Goal: Transaction & Acquisition: Purchase product/service

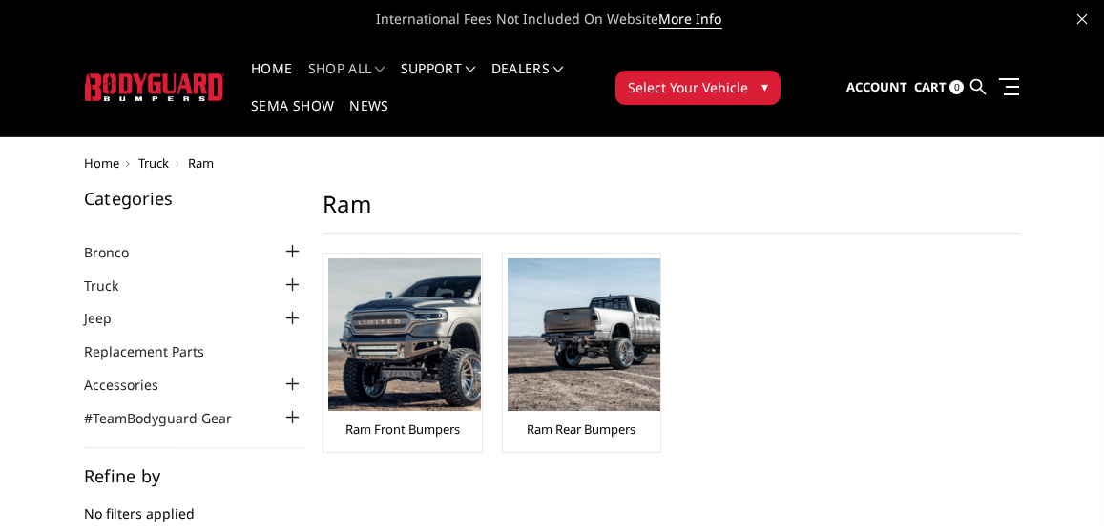
click at [704, 92] on span "Select Your Vehicle" at bounding box center [688, 87] width 120 height 20
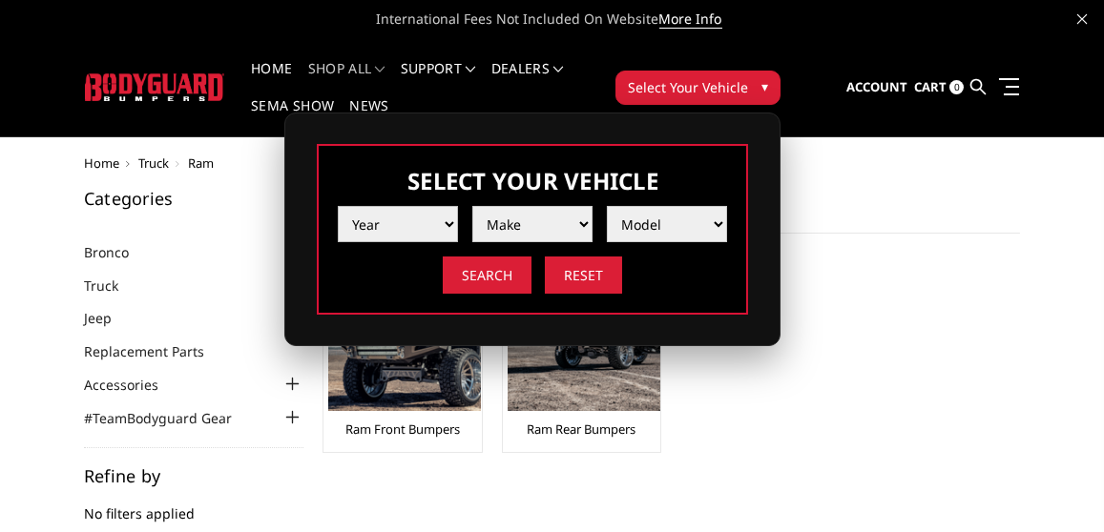
click at [447, 223] on select "Year 2025 2024 2023 2022 2021 2020 2019 2018 2017 2016 2015 2014 2013 2012 2011…" at bounding box center [398, 224] width 120 height 36
select select "yr_2006"
click at [338, 206] on select "Year 2025 2024 2023 2022 2021 2020 2019 2018 2017 2016 2015 2014 2013 2012 2011…" at bounding box center [398, 224] width 120 height 36
click at [583, 229] on select "Make Chevrolet Ford GMC Ram" at bounding box center [532, 224] width 120 height 36
select select "mk_ram"
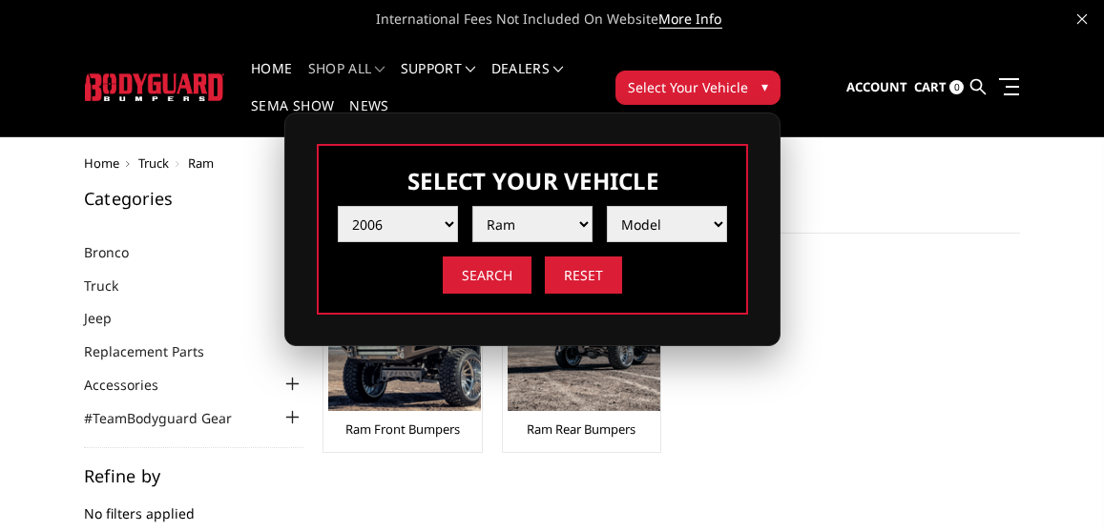
click at [472, 206] on select "Make Chevrolet Ford GMC Ram" at bounding box center [532, 224] width 120 height 36
click at [727, 231] on select "Model 1500 5-Lug 2500 / 3500" at bounding box center [667, 224] width 120 height 36
select select "md_2500-3500"
click at [607, 206] on select "Model 1500 5-Lug 2500 / 3500" at bounding box center [667, 224] width 120 height 36
click at [486, 286] on input "Search" at bounding box center [487, 275] width 89 height 37
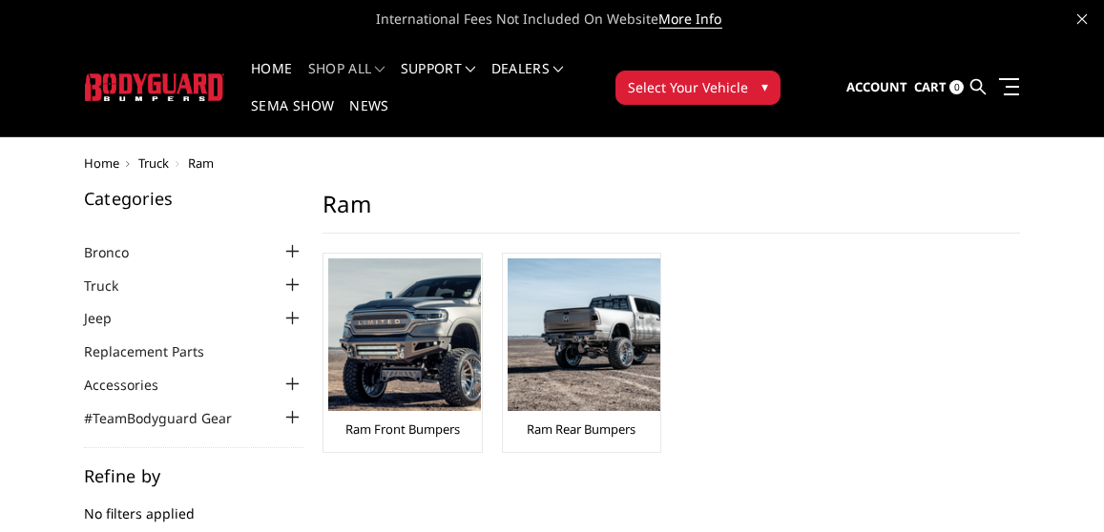
click at [692, 93] on span "Select Your Vehicle" at bounding box center [688, 87] width 120 height 20
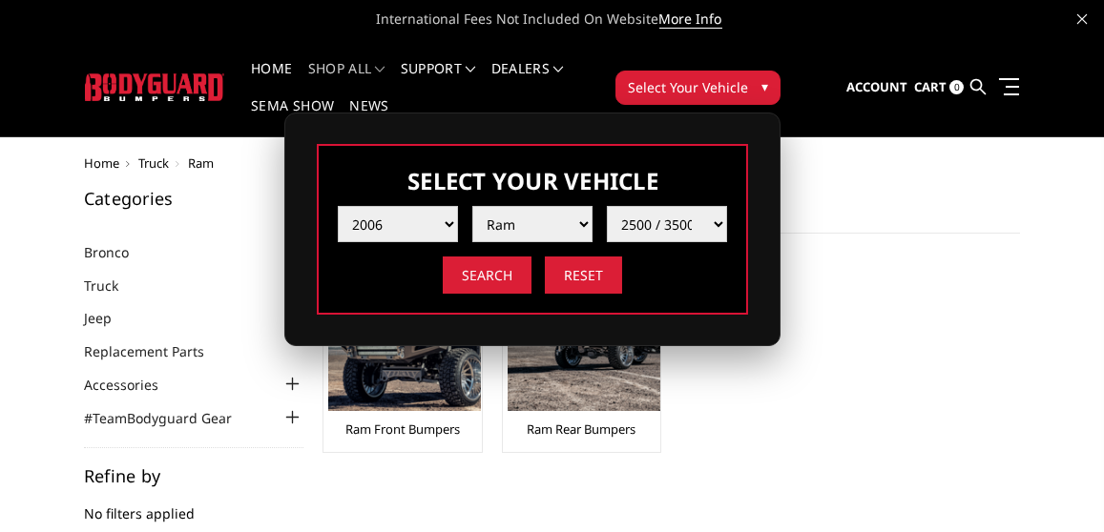
click at [411, 390] on img at bounding box center [404, 334] width 153 height 153
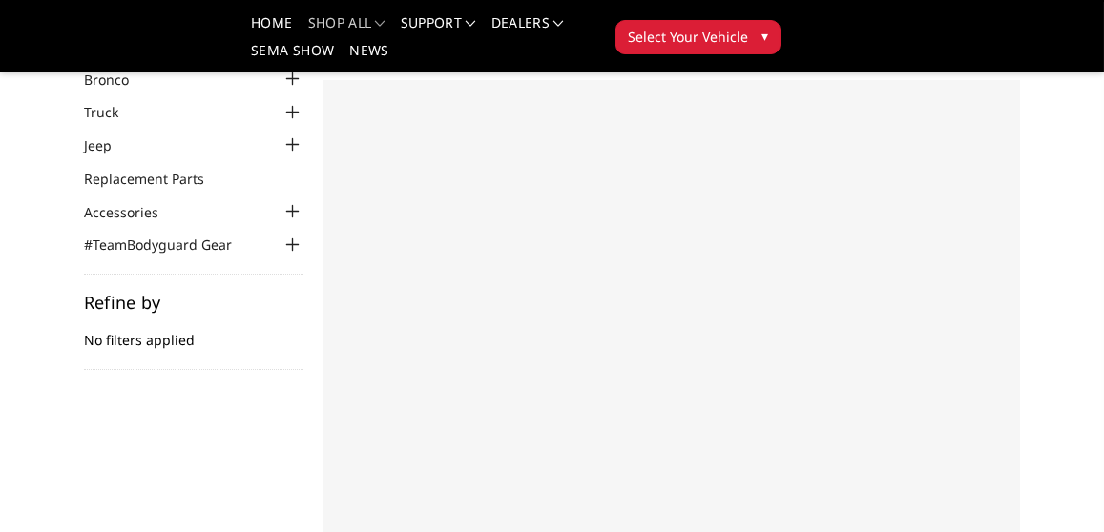
scroll to position [120, 0]
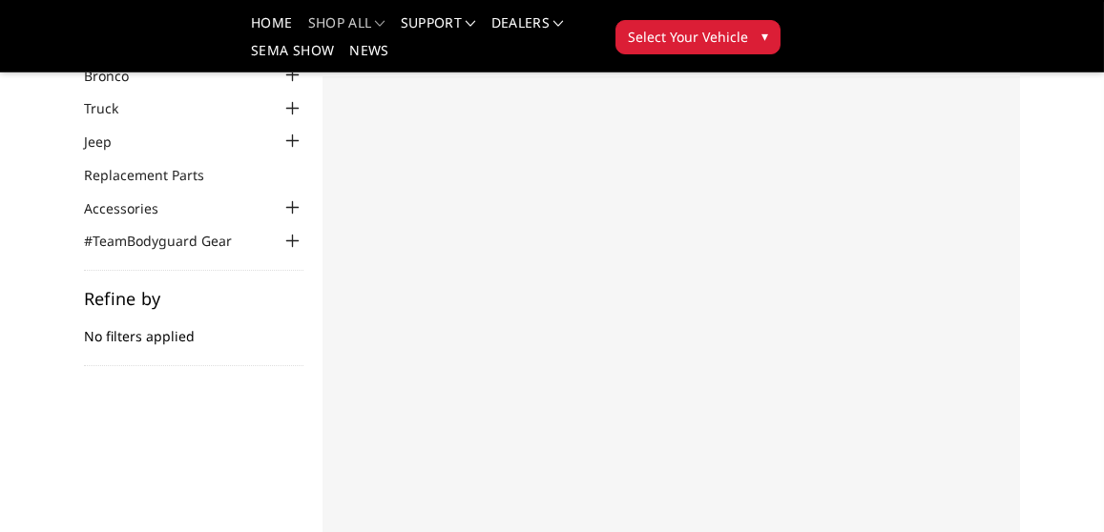
select select "US"
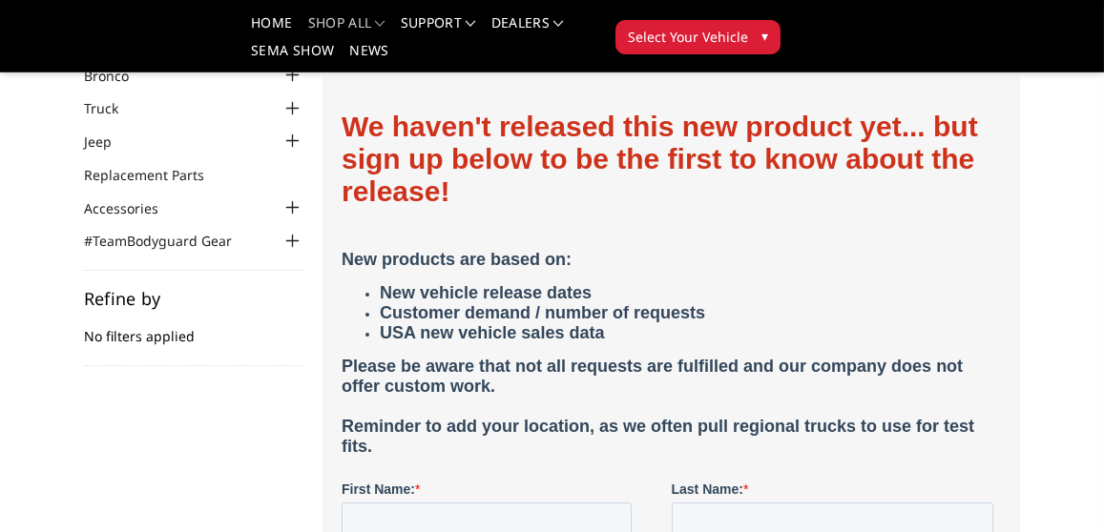
scroll to position [0, 0]
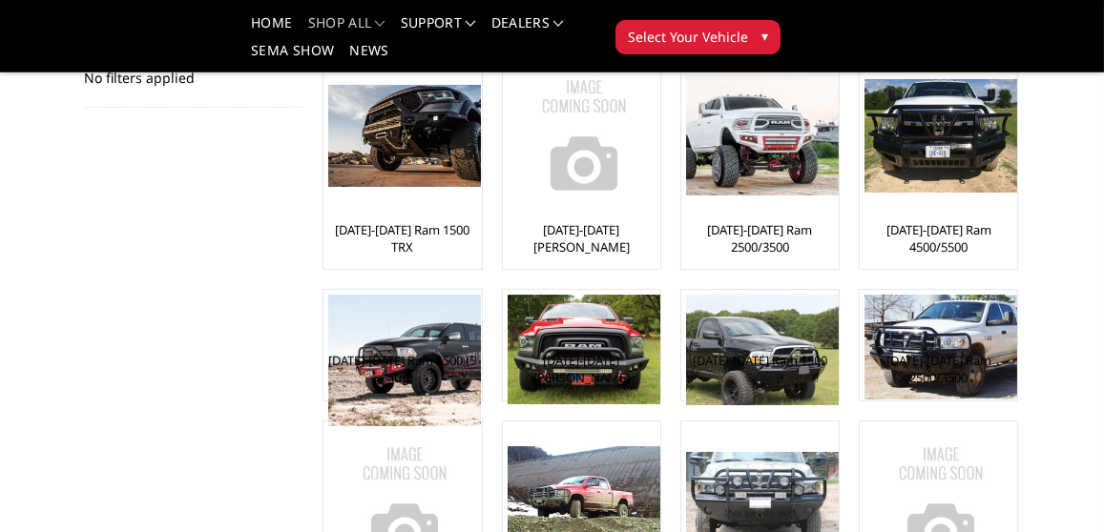
scroll to position [381, 0]
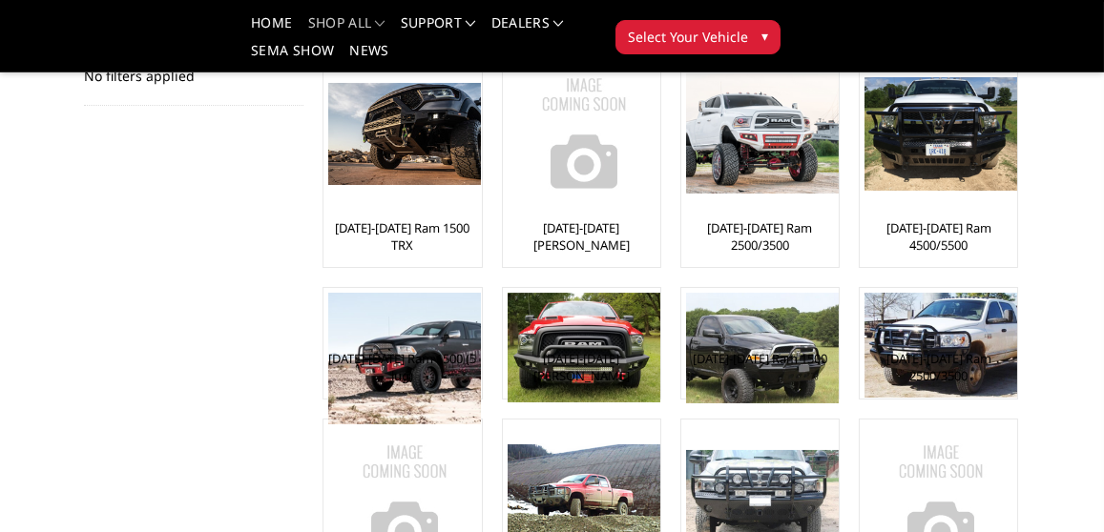
click at [586, 335] on img at bounding box center [583, 348] width 153 height 110
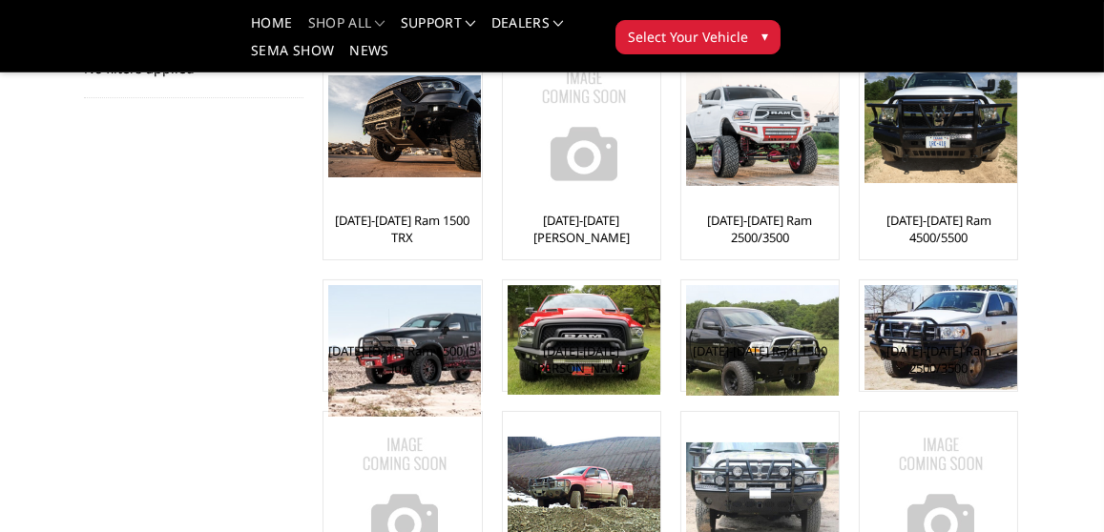
scroll to position [473, 0]
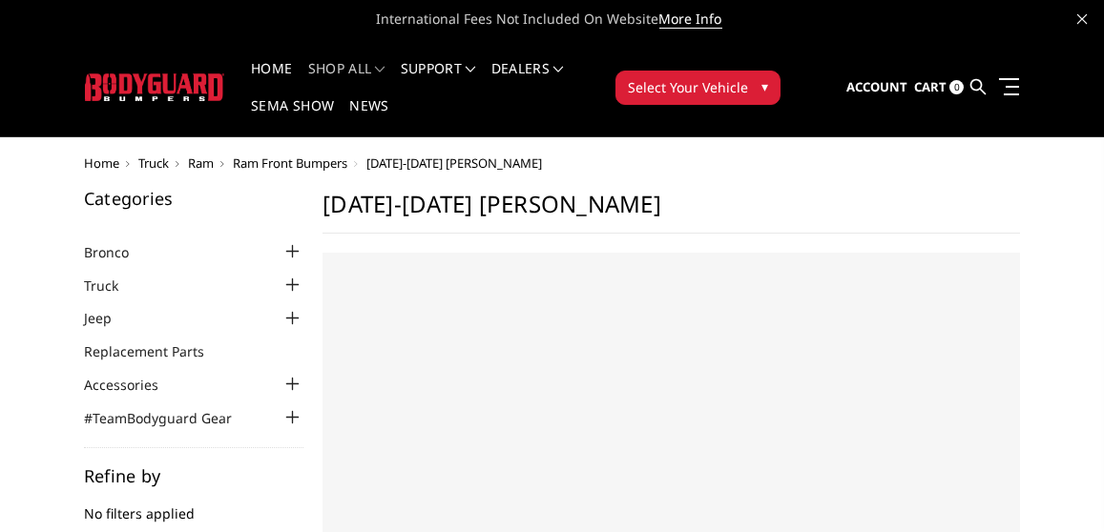
select select "US"
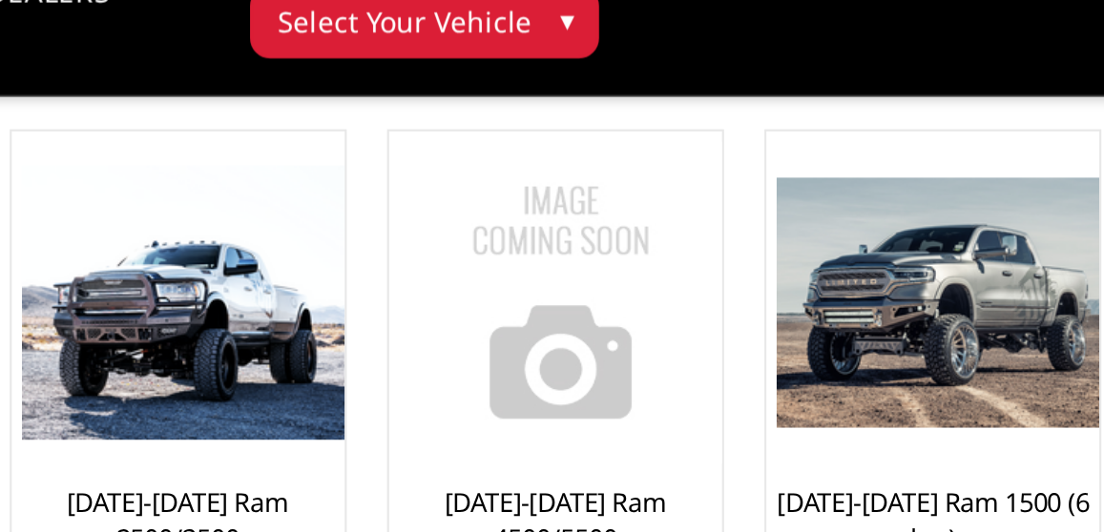
scroll to position [109, 0]
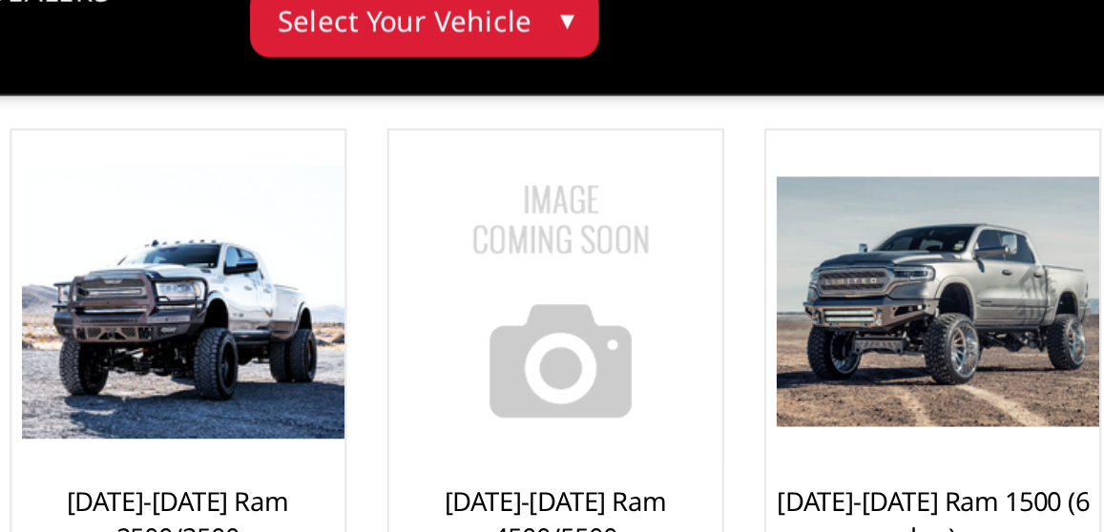
click at [933, 183] on img at bounding box center [940, 169] width 153 height 117
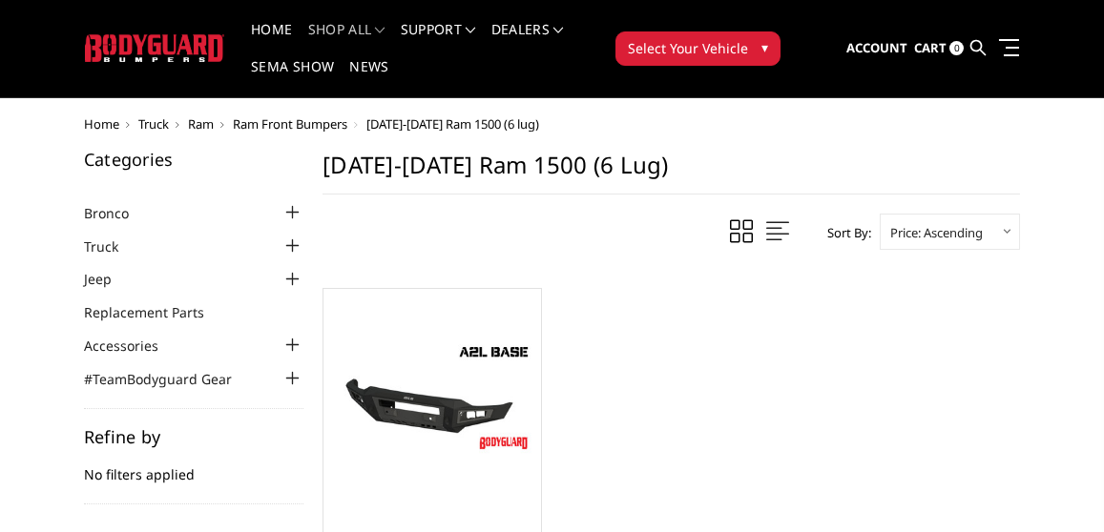
scroll to position [43, 0]
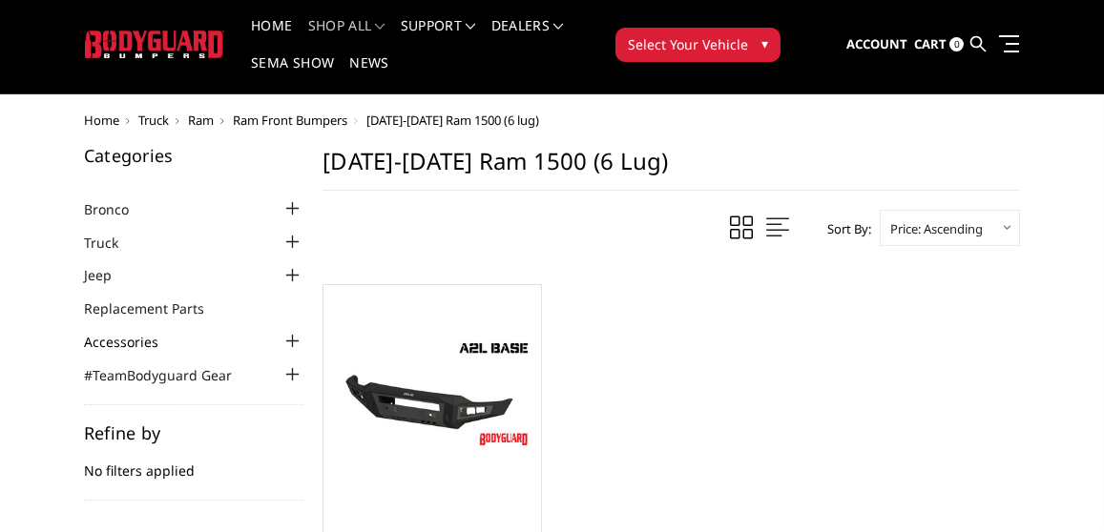
click at [118, 338] on link "Accessories" at bounding box center [133, 342] width 98 height 20
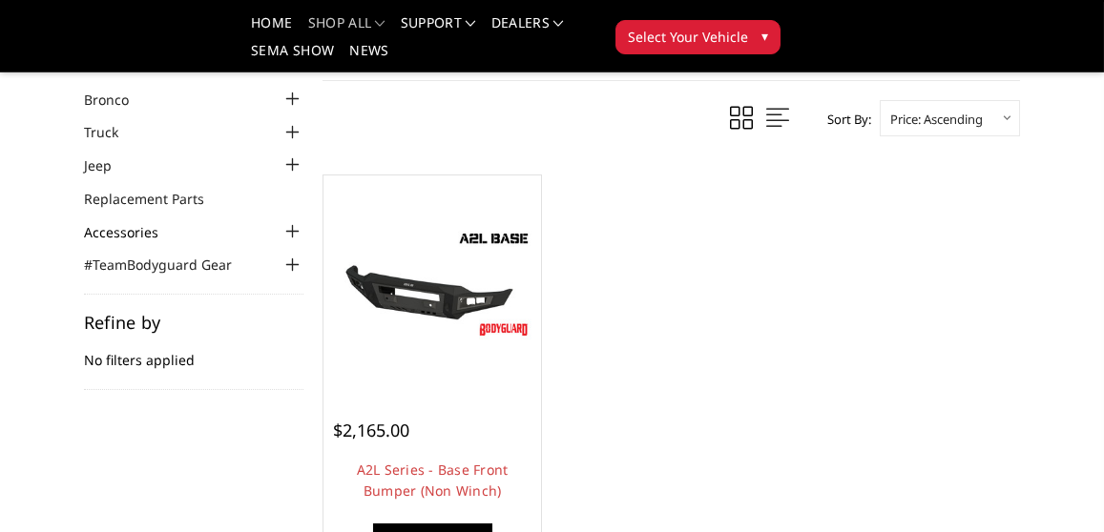
scroll to position [134, 0]
